Goal: Check status: Check status

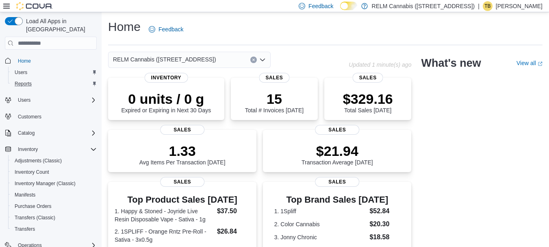
click at [44, 79] on div "Reports" at bounding box center [53, 84] width 85 height 10
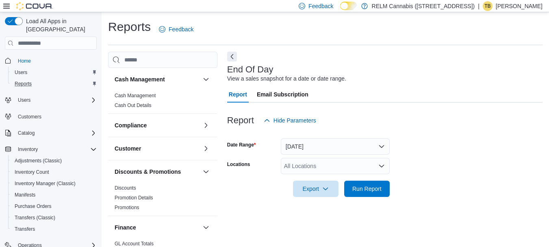
scroll to position [13, 0]
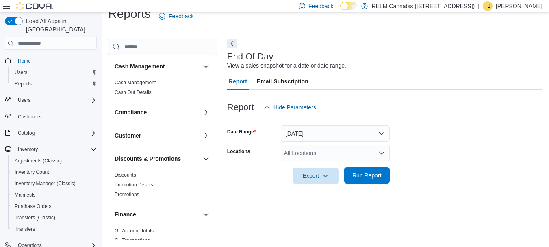
click at [372, 169] on span "Run Report" at bounding box center [367, 175] width 36 height 16
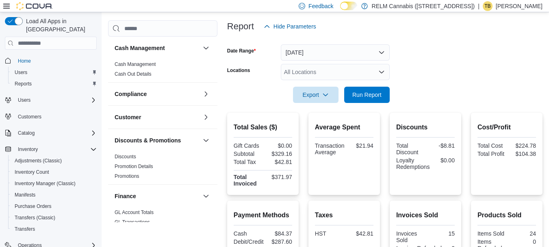
scroll to position [94, 0]
click at [376, 92] on span "Run Report" at bounding box center [367, 94] width 29 height 8
